Goal: Information Seeking & Learning: Learn about a topic

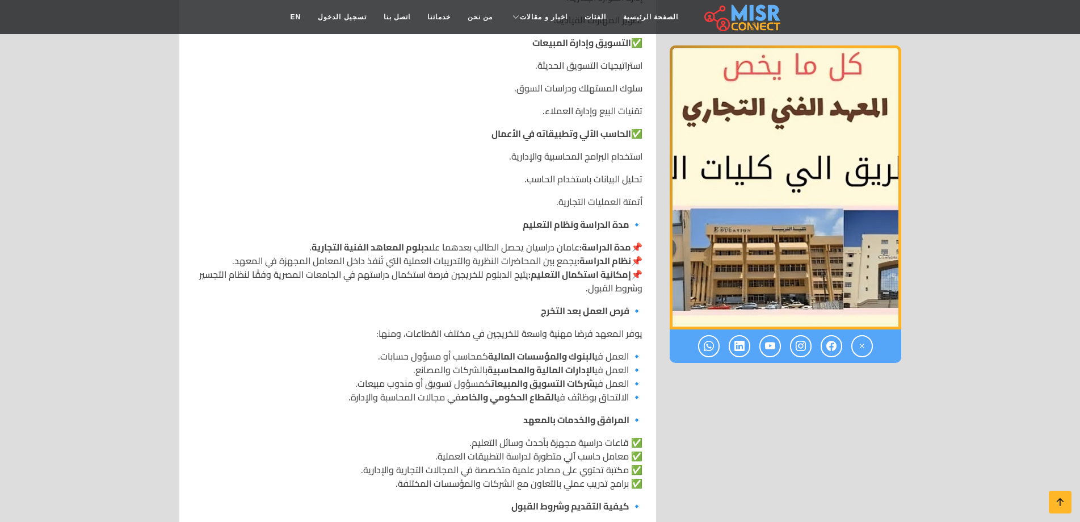
scroll to position [738, 0]
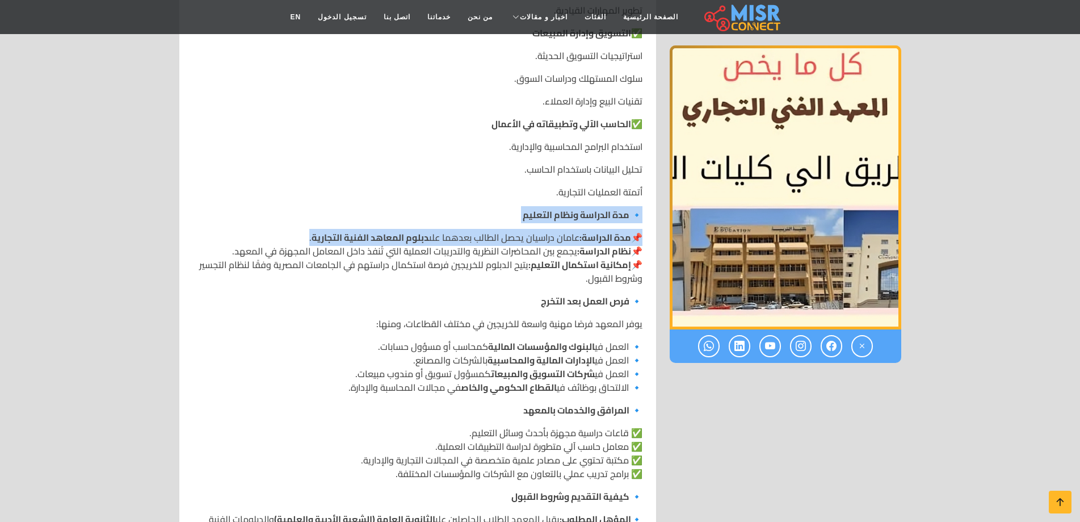
drag, startPoint x: 296, startPoint y: 236, endPoint x: 641, endPoint y: 211, distance: 345.5
click at [641, 211] on div "المعهد الفني التجاري بالمطرية 🔹 نبذة عن المعهد 🔹 التخصصات المتاحة يوفر المعهد م…" at bounding box center [417, 231] width 463 height 1172
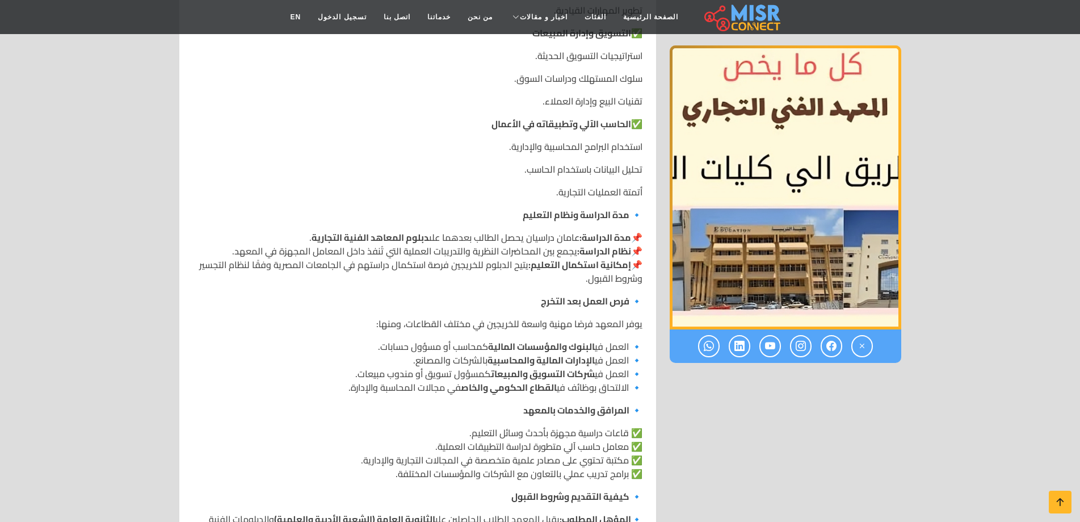
click at [644, 250] on div "المعهد الفني التجاري بالمطرية 🔹 نبذة عن المعهد 🔹 التخصصات المتاحة يوفر المعهد م…" at bounding box center [417, 231] width 463 height 1172
drag, startPoint x: 644, startPoint y: 250, endPoint x: 601, endPoint y: 253, distance: 42.7
click at [601, 253] on div "المعهد الفني التجاري بالمطرية 🔹 نبذة عن المعهد 🔹 التخصصات المتاحة يوفر المعهد م…" at bounding box center [417, 231] width 463 height 1172
click at [601, 253] on strong "نظام الدراسة:" at bounding box center [604, 250] width 54 height 17
drag, startPoint x: 229, startPoint y: 250, endPoint x: 648, endPoint y: 215, distance: 421.0
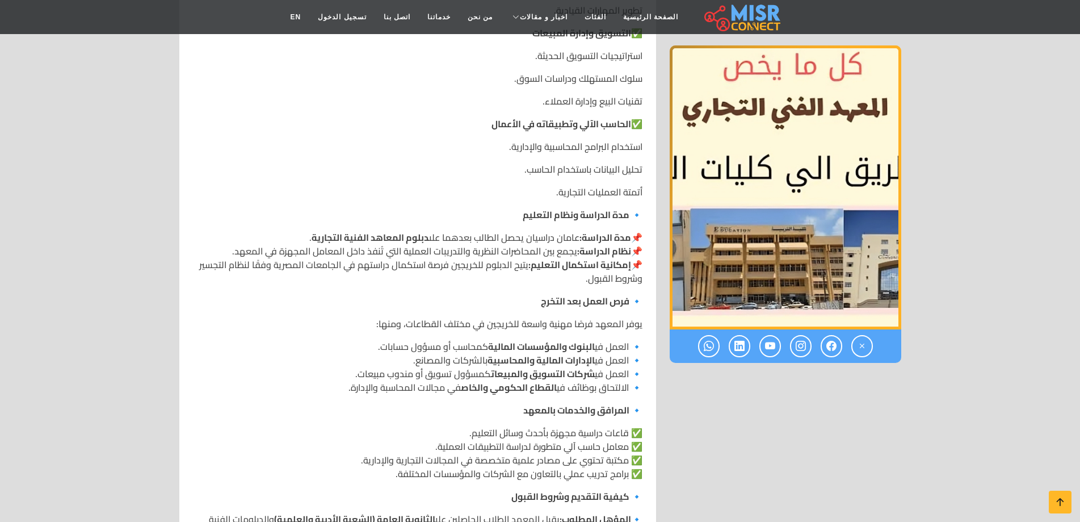
click at [648, 215] on div "المعهد الفني التجاري بالمطرية 🔹 نبذة عن المعهد 🔹 التخصصات المتاحة يوفر المعهد م…" at bounding box center [417, 231] width 463 height 1172
drag, startPoint x: 578, startPoint y: 282, endPoint x: 645, endPoint y: 238, distance: 80.8
click at [645, 238] on div "المعهد الفني التجاري بالمطرية 🔹 نبذة عن المعهد 🔹 التخصصات المتاحة يوفر المعهد م…" at bounding box center [417, 231] width 463 height 1172
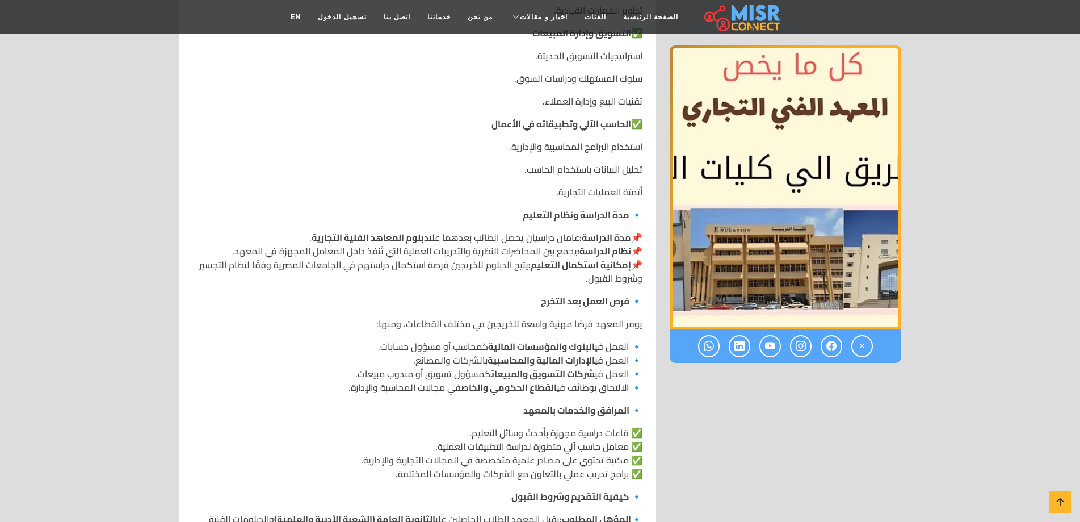
drag, startPoint x: 570, startPoint y: 283, endPoint x: 648, endPoint y: 208, distance: 108.0
click at [648, 208] on div "المعهد الفني التجاري بالمطرية 🔹 نبذة عن المعهد 🔹 التخصصات المتاحة يوفر المعهد م…" at bounding box center [417, 231] width 463 height 1172
drag, startPoint x: 574, startPoint y: 282, endPoint x: 597, endPoint y: 267, distance: 26.6
click at [597, 267] on p "📌 مدة الدراسة: [PERSON_NAME] يحصل الطالب بعدهما على دبلوم المعاهد الفنية التجار…" at bounding box center [418, 257] width 450 height 54
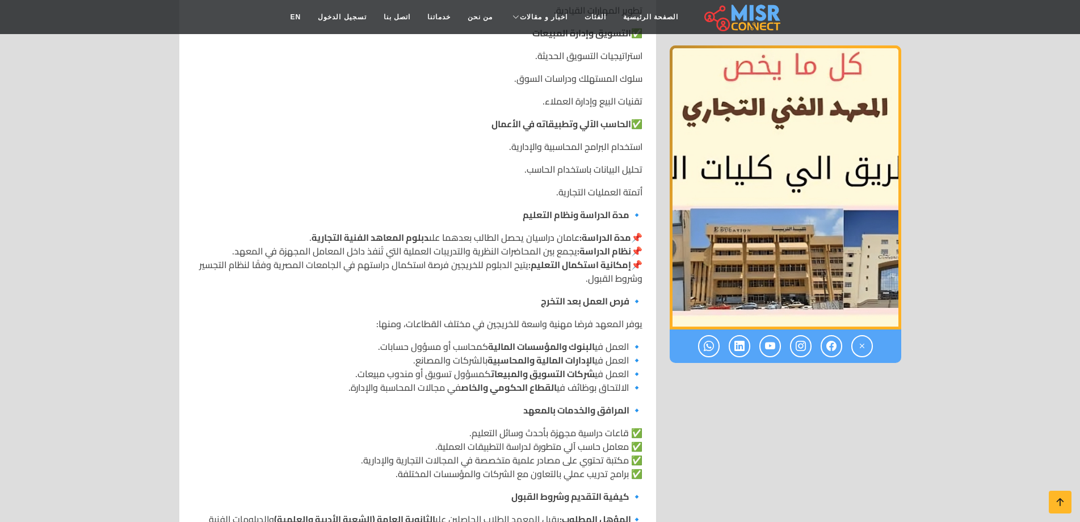
click at [504, 299] on p "🔹 فرص العمل بعد التخرج" at bounding box center [418, 301] width 450 height 14
drag, startPoint x: 324, startPoint y: 392, endPoint x: 638, endPoint y: 211, distance: 362.6
click at [638, 211] on div "المعهد الفني التجاري بالمطرية 🔹 نبذة عن المعهد 🔹 التخصصات المتاحة يوفر المعهد م…" at bounding box center [417, 231] width 463 height 1172
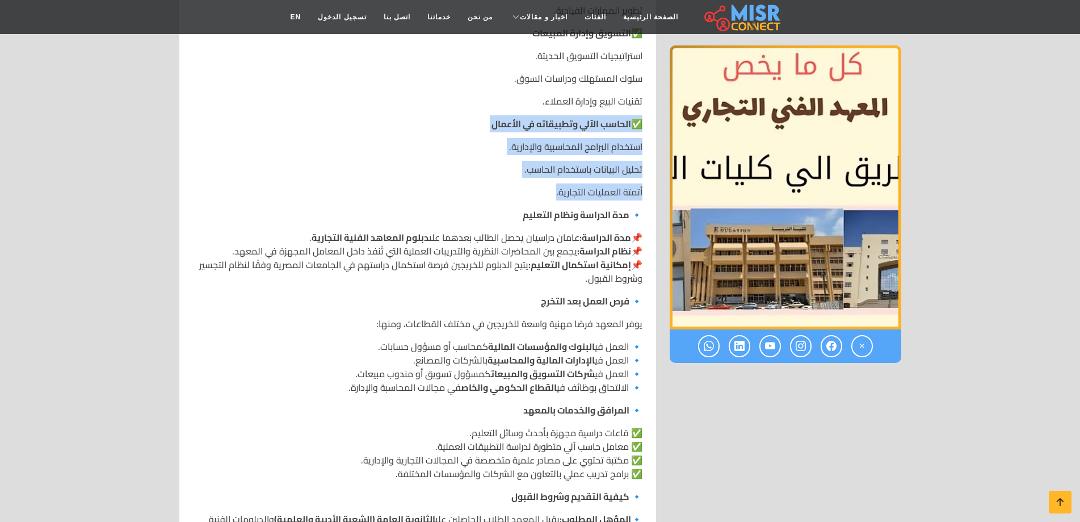
drag, startPoint x: 535, startPoint y: 187, endPoint x: 644, endPoint y: 129, distance: 122.9
click at [644, 129] on div "المعهد الفني التجاري بالمطرية 🔹 نبذة عن المعهد 🔹 التخصصات المتاحة يوفر المعهد م…" at bounding box center [417, 231] width 463 height 1172
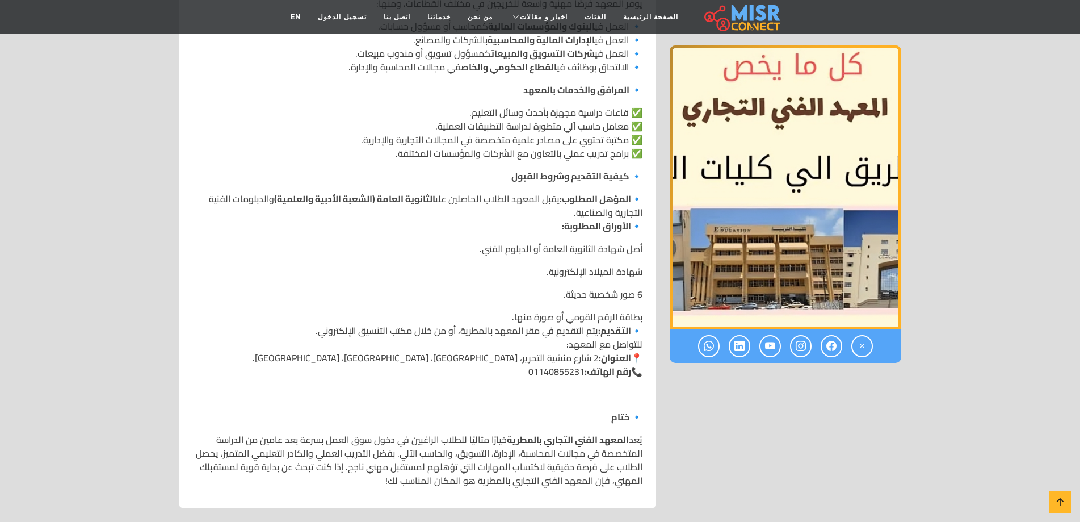
scroll to position [1079, 0]
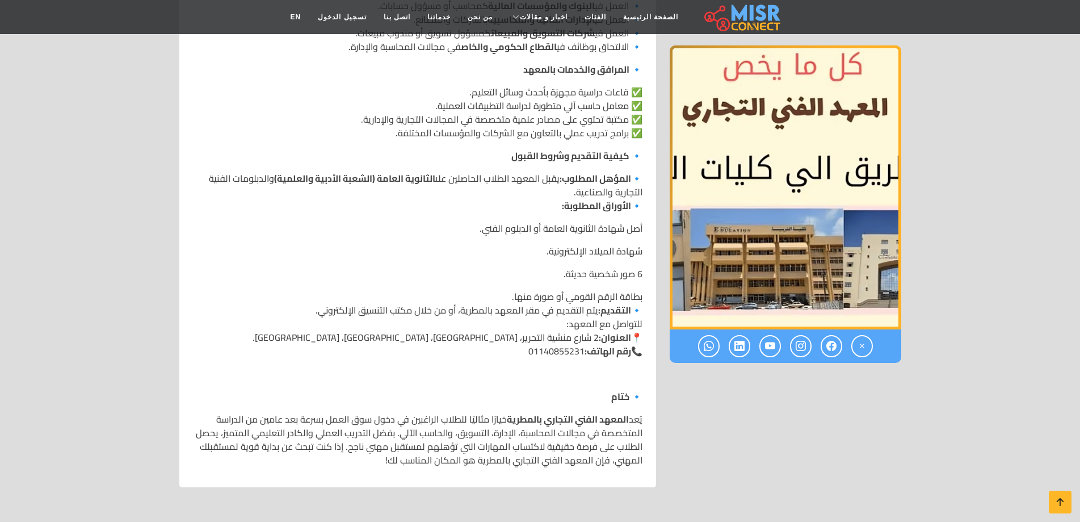
drag, startPoint x: 313, startPoint y: 312, endPoint x: 557, endPoint y: 302, distance: 244.8
click at [557, 302] on p "بطاقة الرقم القومي أو صورة منها. 🔹 التقديم: يتم التقديم في مقر المعهد بالمطرية،…" at bounding box center [418, 324] width 450 height 68
click at [562, 302] on p "بطاقة الرقم القومي أو صورة منها. 🔹 التقديم: يتم التقديم في مقر المعهد بالمطرية،…" at bounding box center [418, 324] width 450 height 68
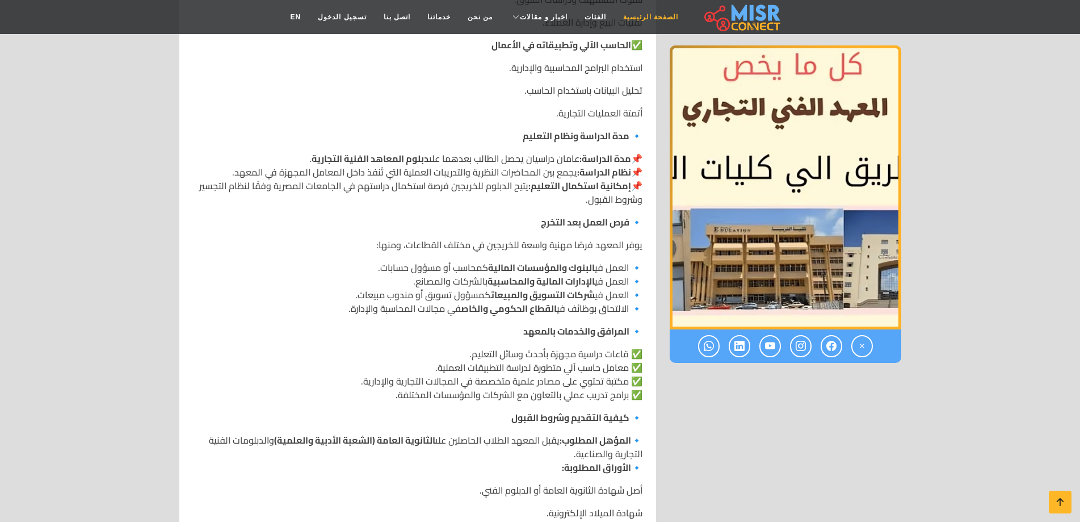
scroll to position [795, 0]
